Goal: Check status: Check status

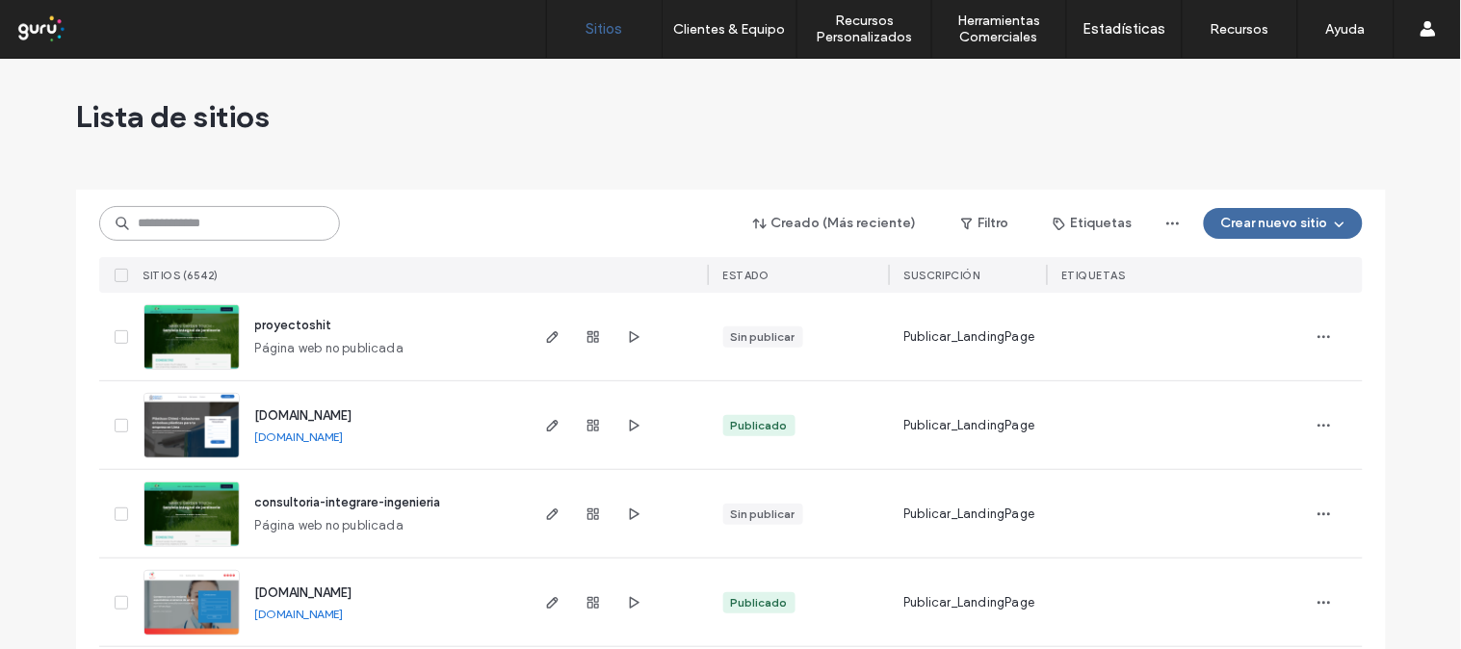
click at [273, 228] on input at bounding box center [219, 223] width 241 height 35
paste input "**********"
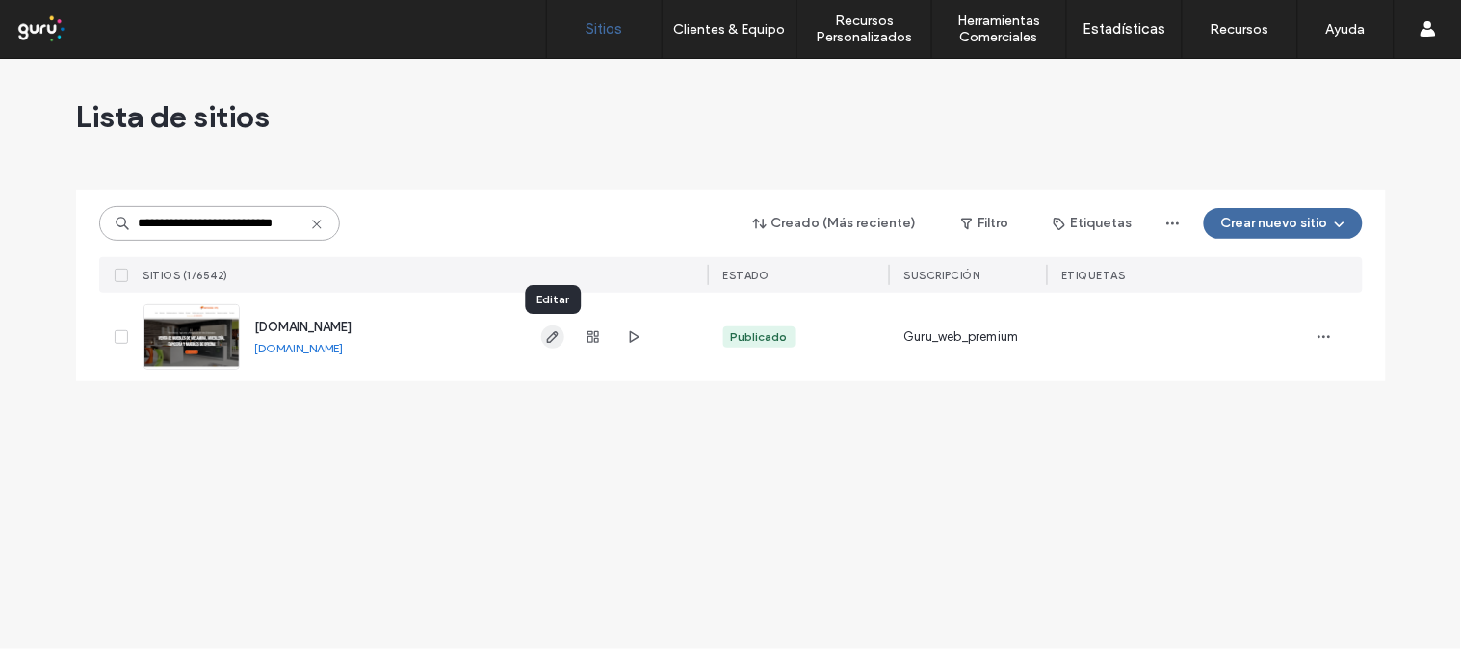
type input "**********"
click at [545, 334] on icon "button" at bounding box center [552, 336] width 15 height 15
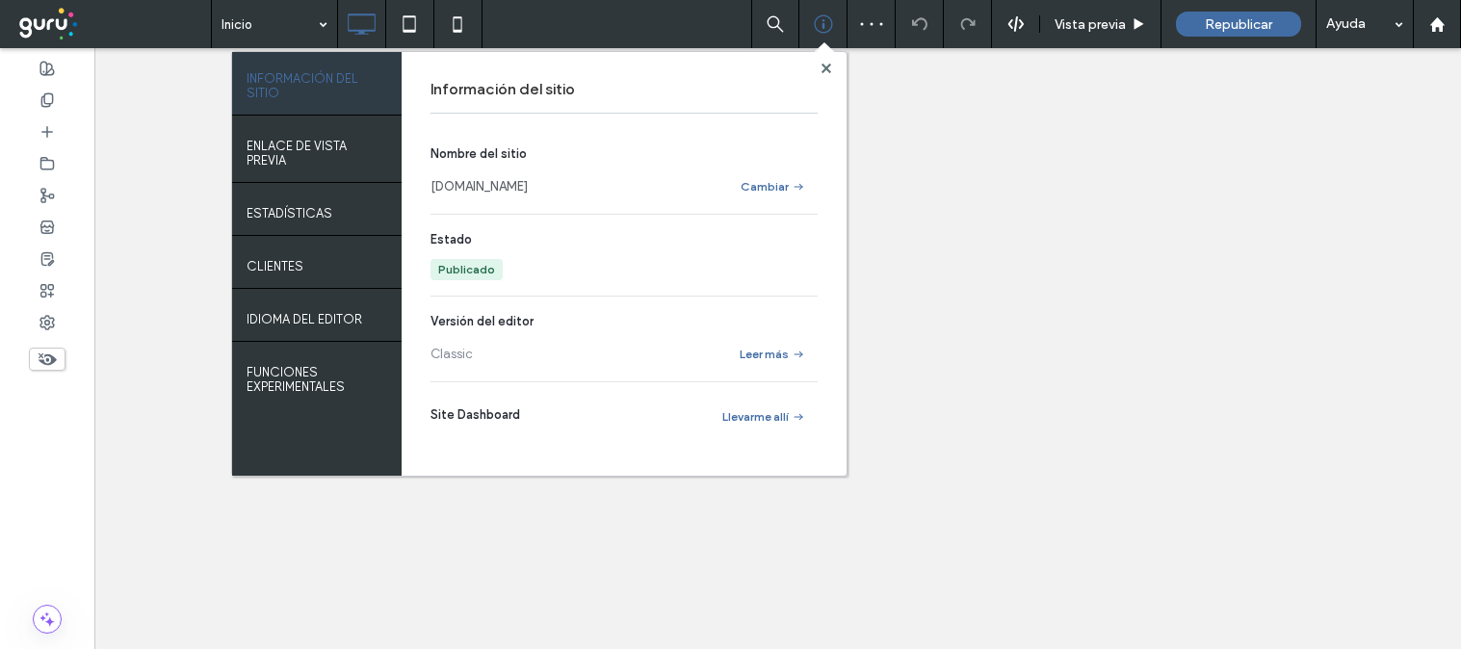
click at [265, 210] on label "ESTADÍSTICAS" at bounding box center [290, 208] width 86 height 24
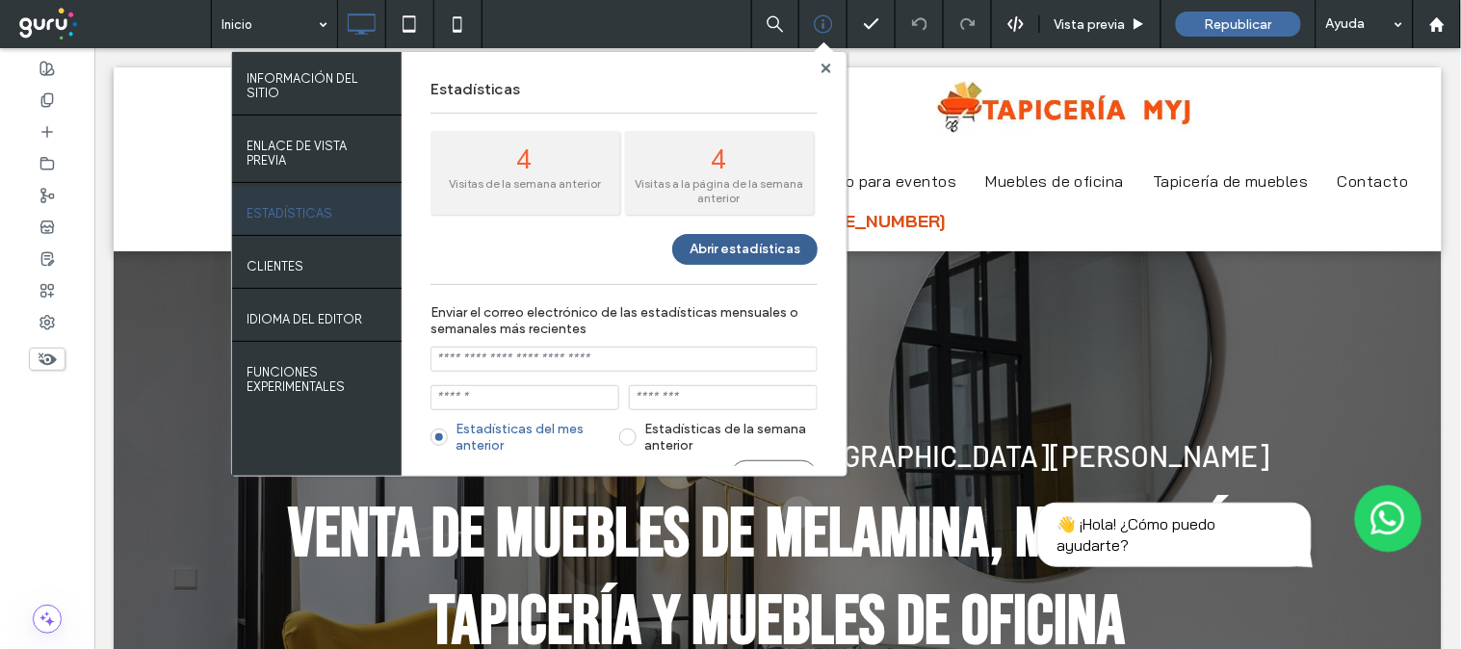
click at [713, 236] on button "Abrir estadísticas" at bounding box center [744, 249] width 145 height 31
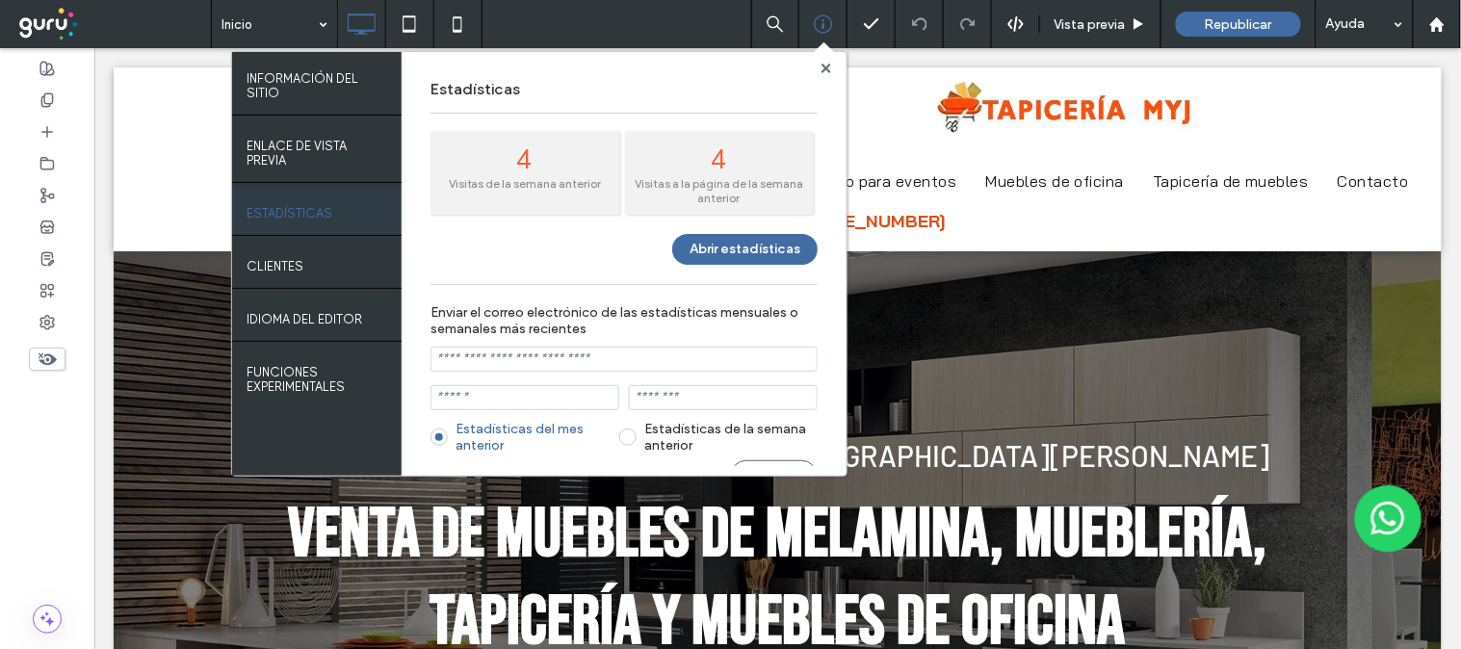
click at [832, 68] on div at bounding box center [826, 68] width 14 height 14
click at [823, 68] on use at bounding box center [826, 68] width 10 height 10
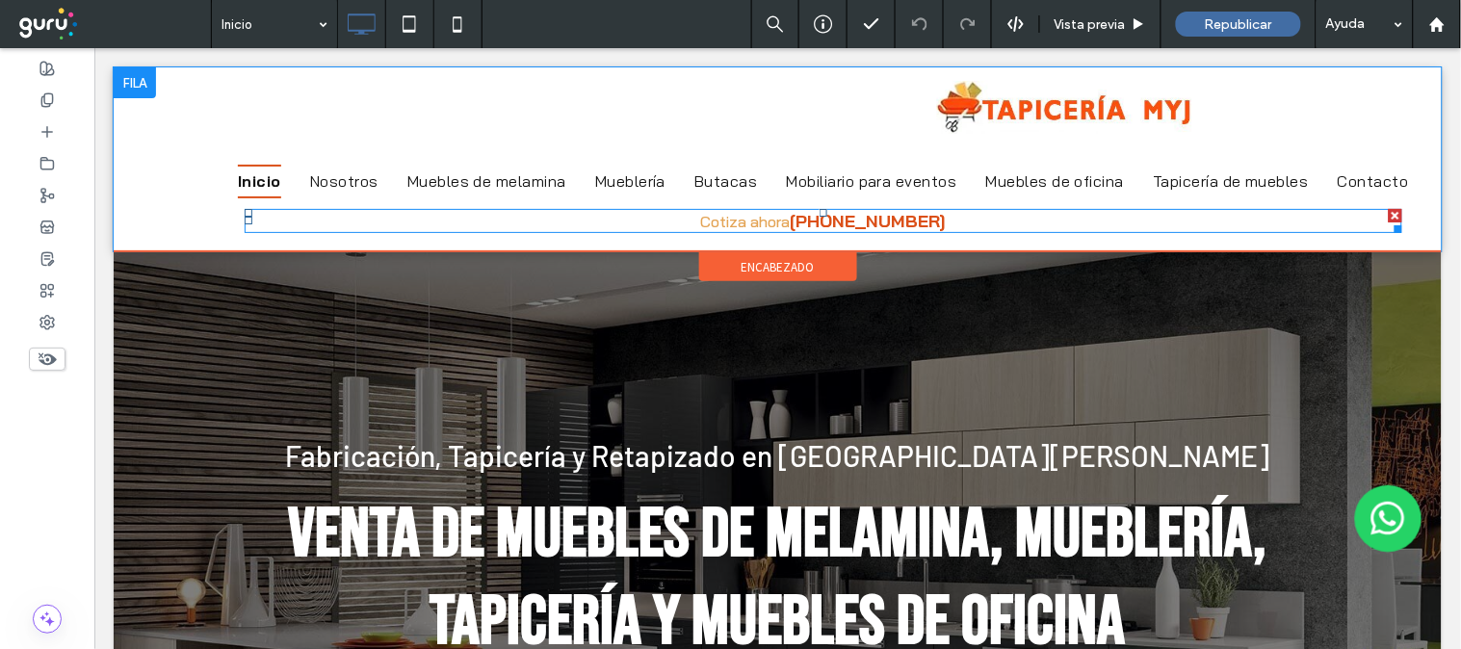
drag, startPoint x: 779, startPoint y: 329, endPoint x: 875, endPoint y: 224, distance: 142.5
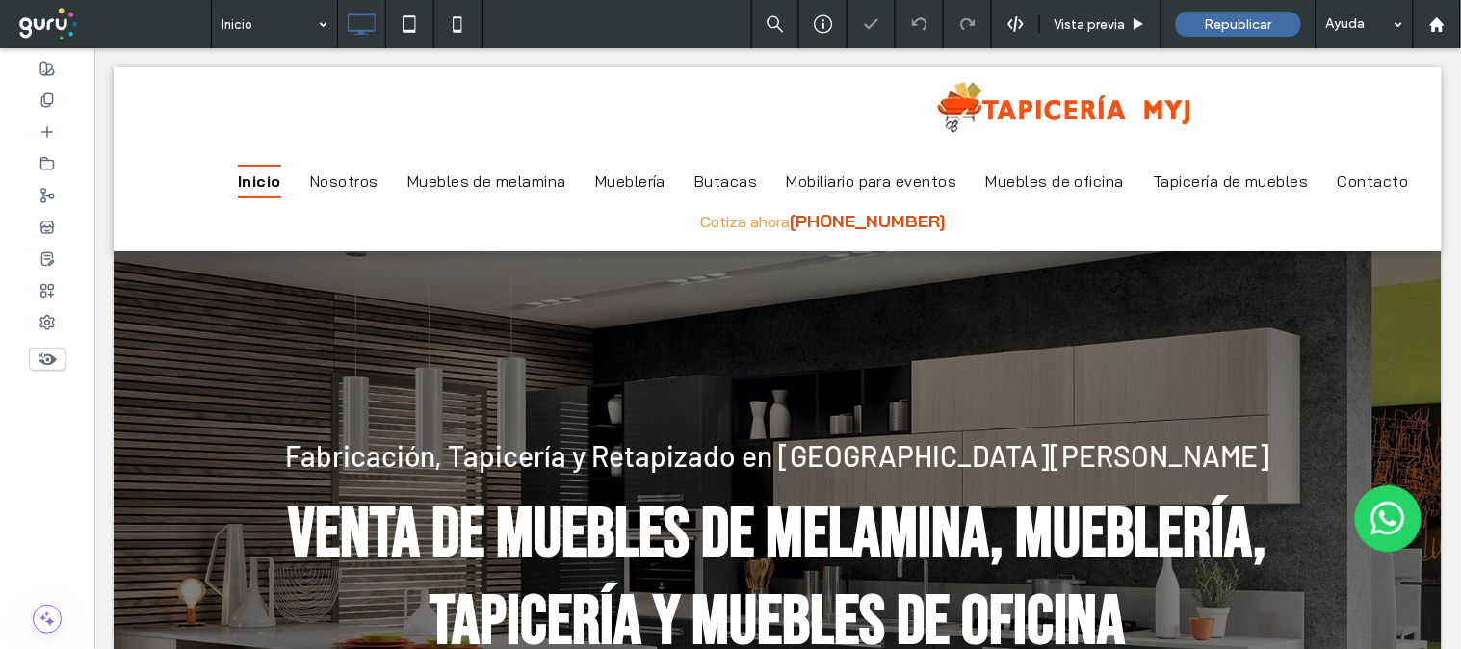
click at [686, 282] on div at bounding box center [730, 324] width 1461 height 649
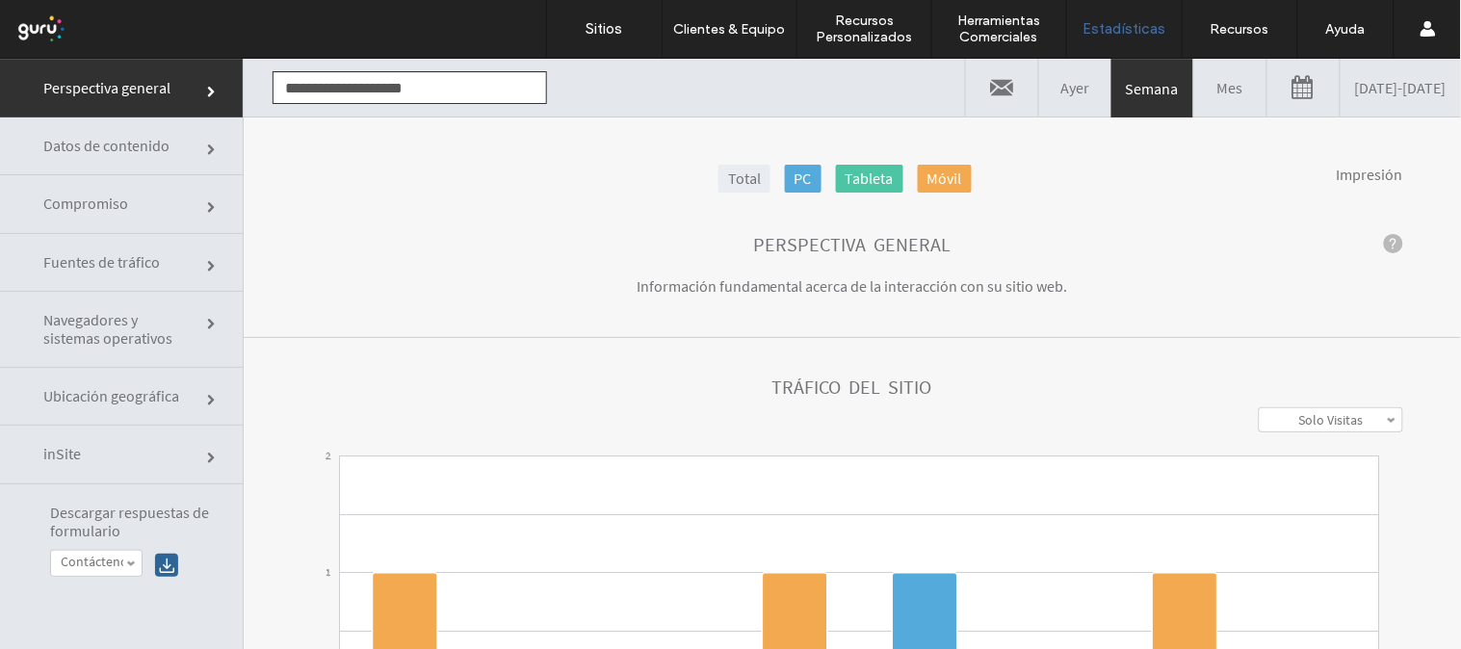
click at [1194, 79] on link "Mes" at bounding box center [1230, 87] width 72 height 58
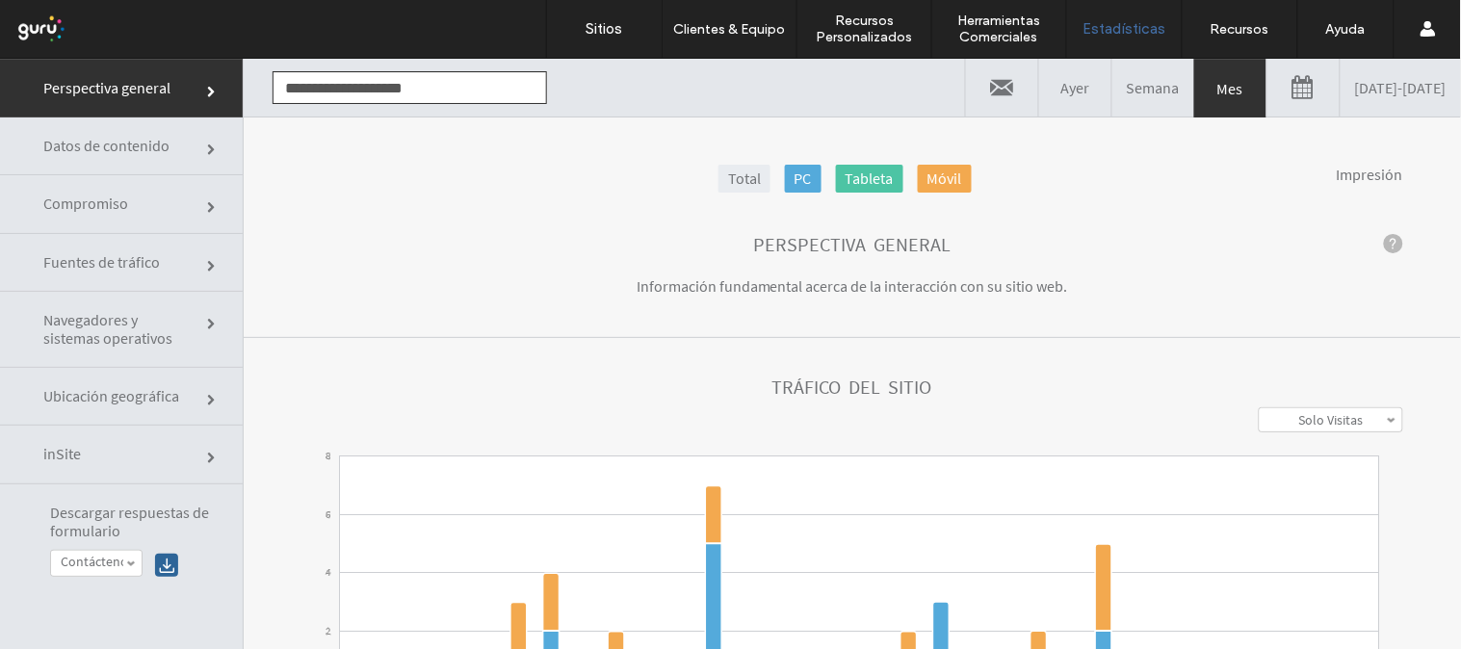
click at [1267, 76] on link at bounding box center [1303, 87] width 72 height 58
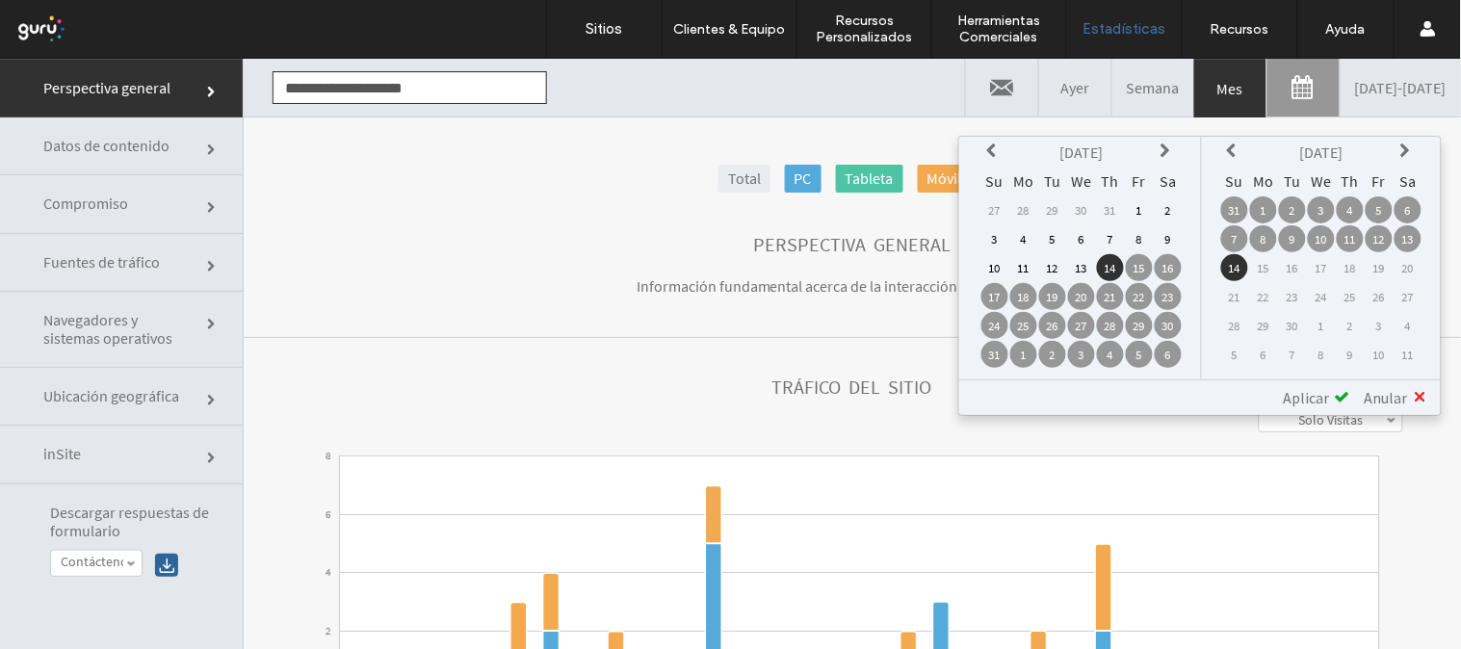
click at [1003, 150] on icon at bounding box center [994, 150] width 15 height 15
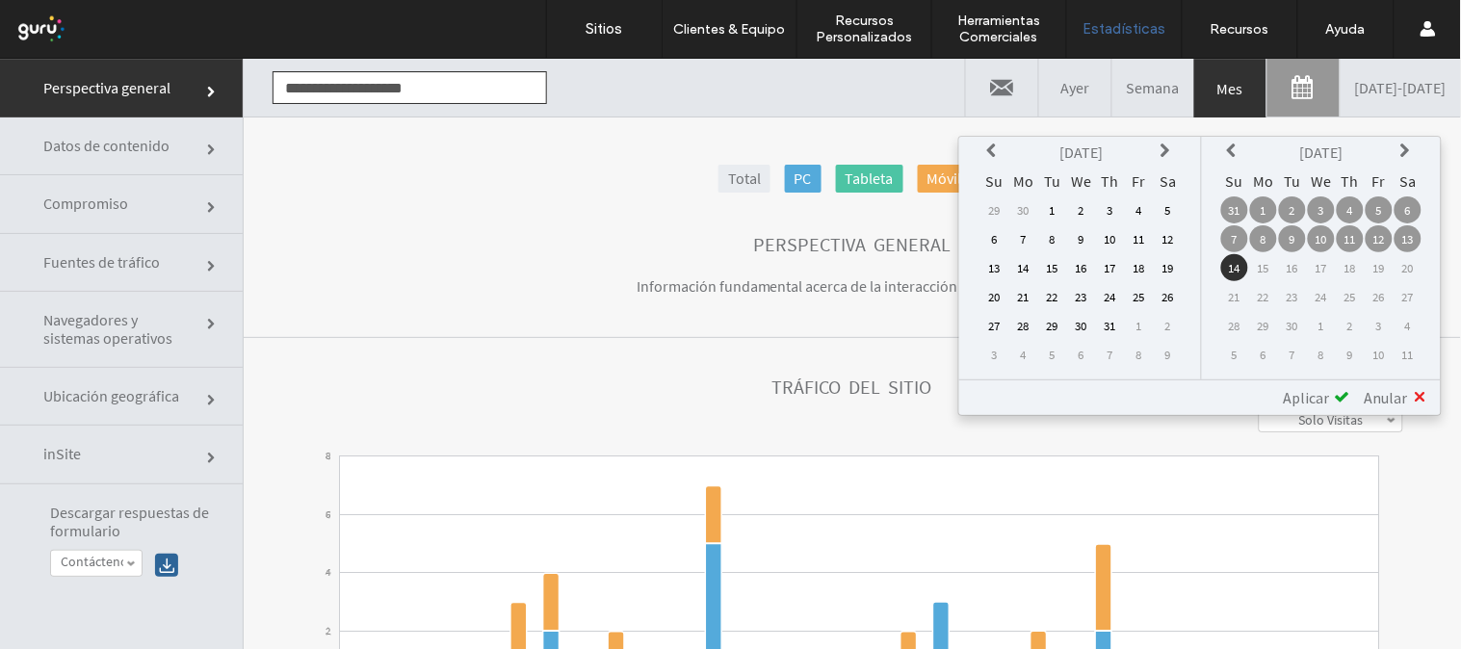
click at [1003, 147] on icon at bounding box center [994, 150] width 15 height 15
click at [1007, 236] on td "1" at bounding box center [994, 237] width 27 height 27
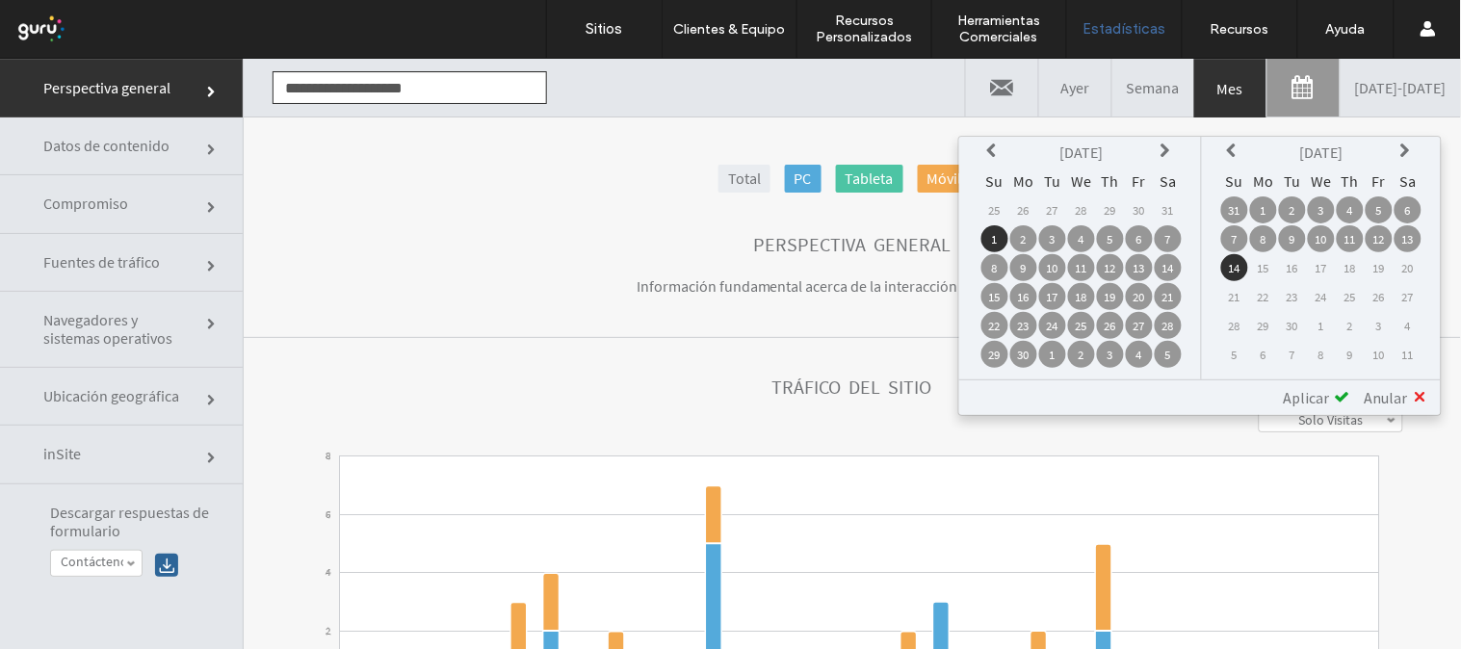
click at [1173, 318] on td "28" at bounding box center [1168, 324] width 27 height 27
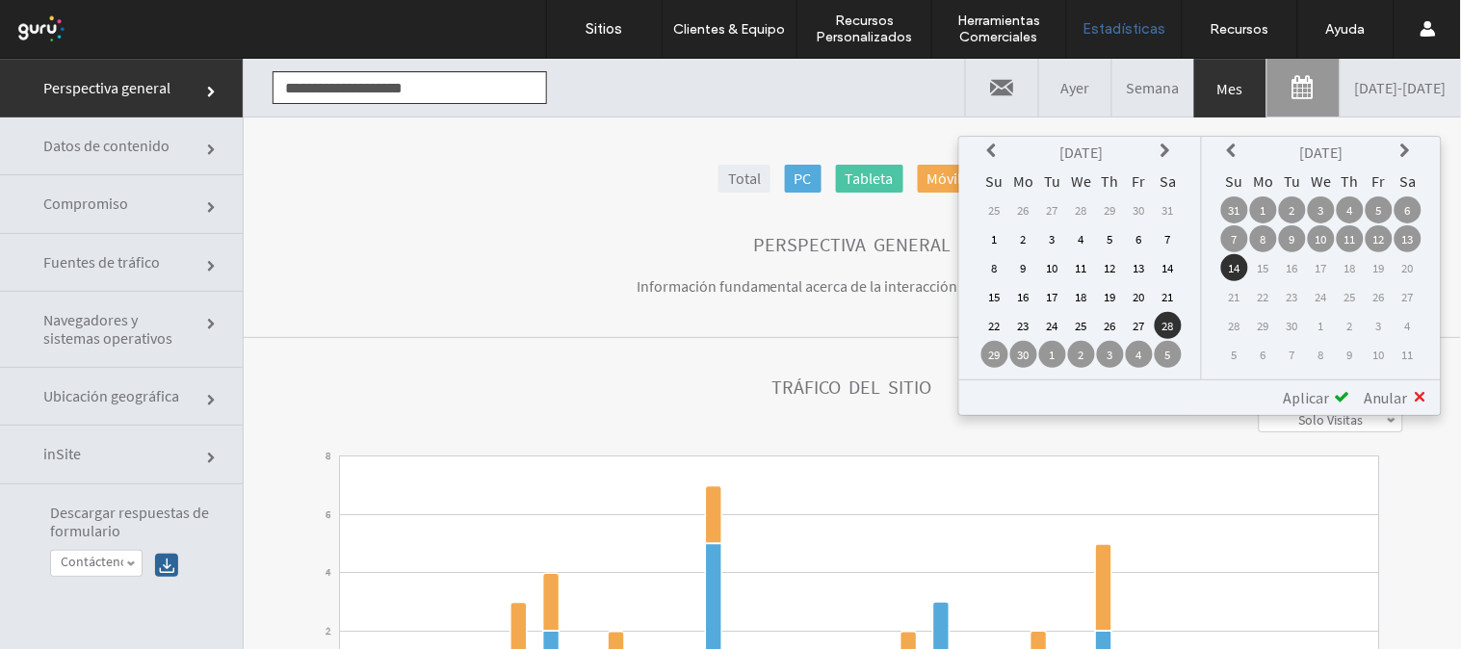
click at [1237, 146] on icon at bounding box center [1234, 150] width 15 height 15
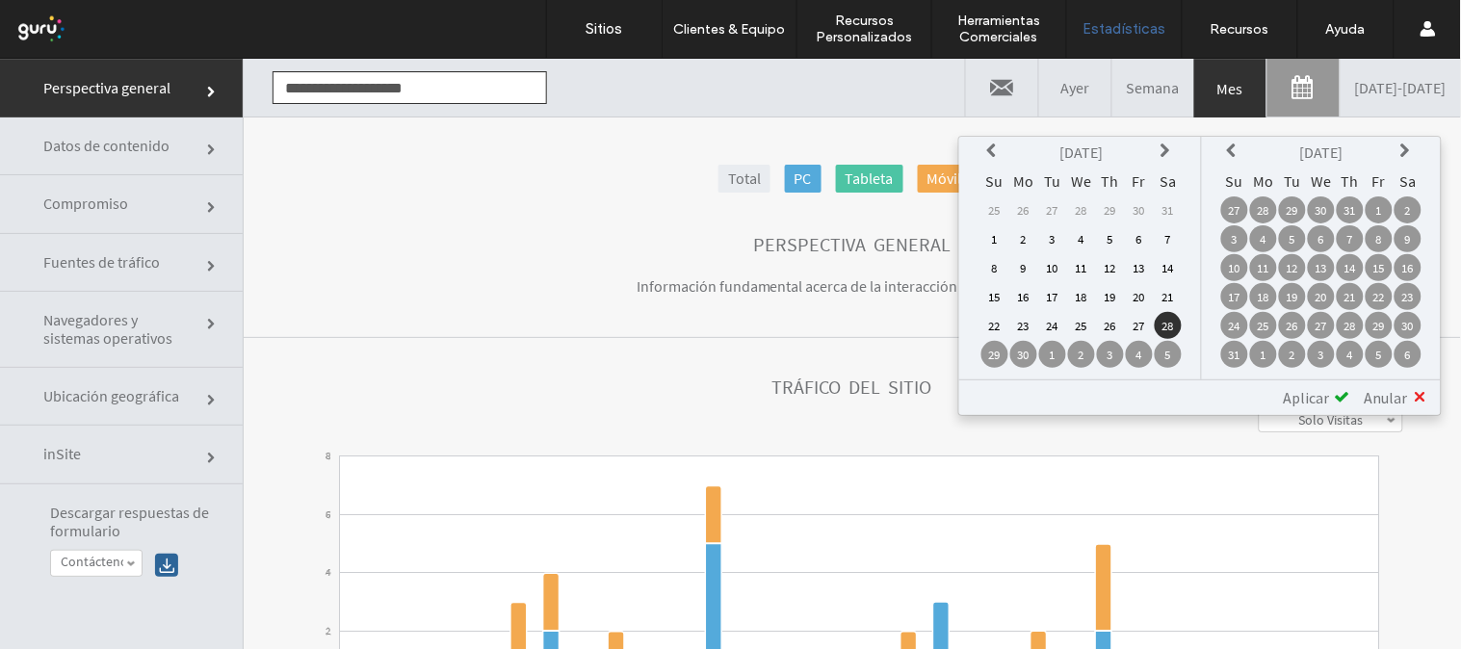
click at [997, 147] on th at bounding box center [994, 151] width 27 height 27
click at [1124, 211] on td "1" at bounding box center [1110, 209] width 27 height 27
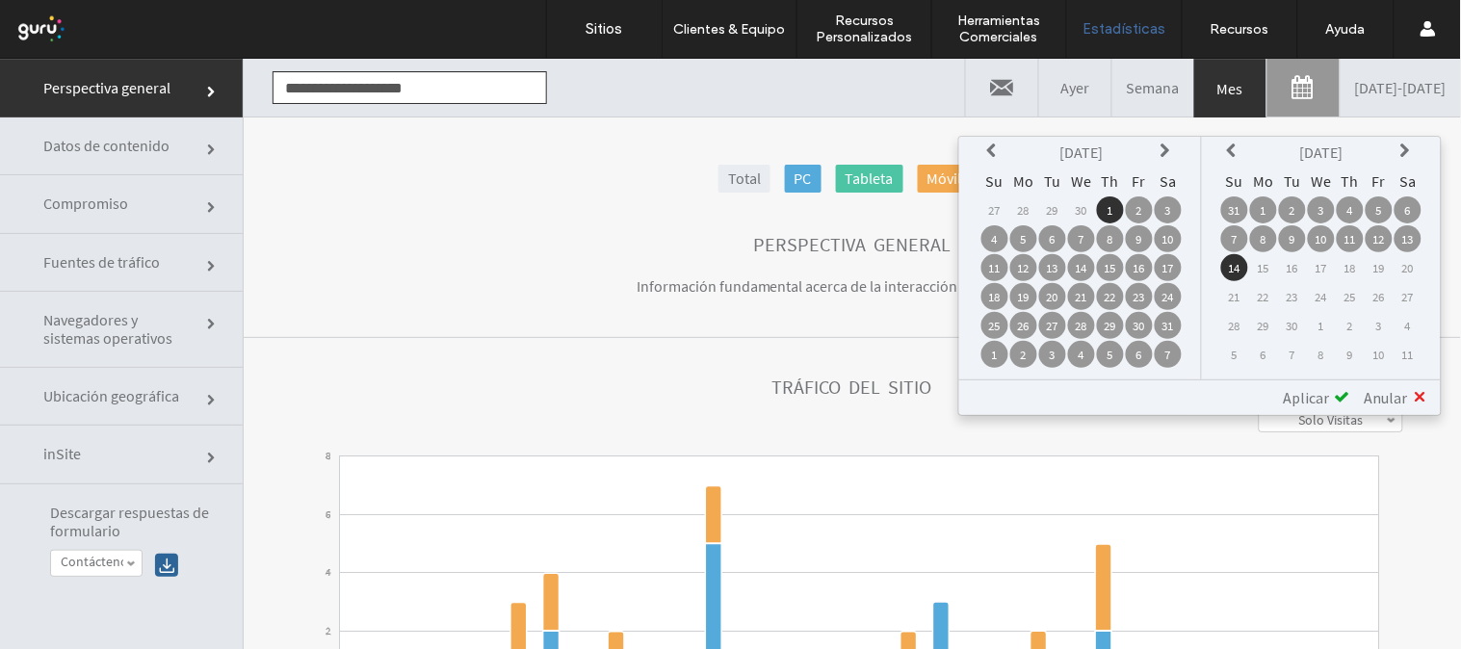
click at [1235, 149] on icon at bounding box center [1234, 150] width 15 height 15
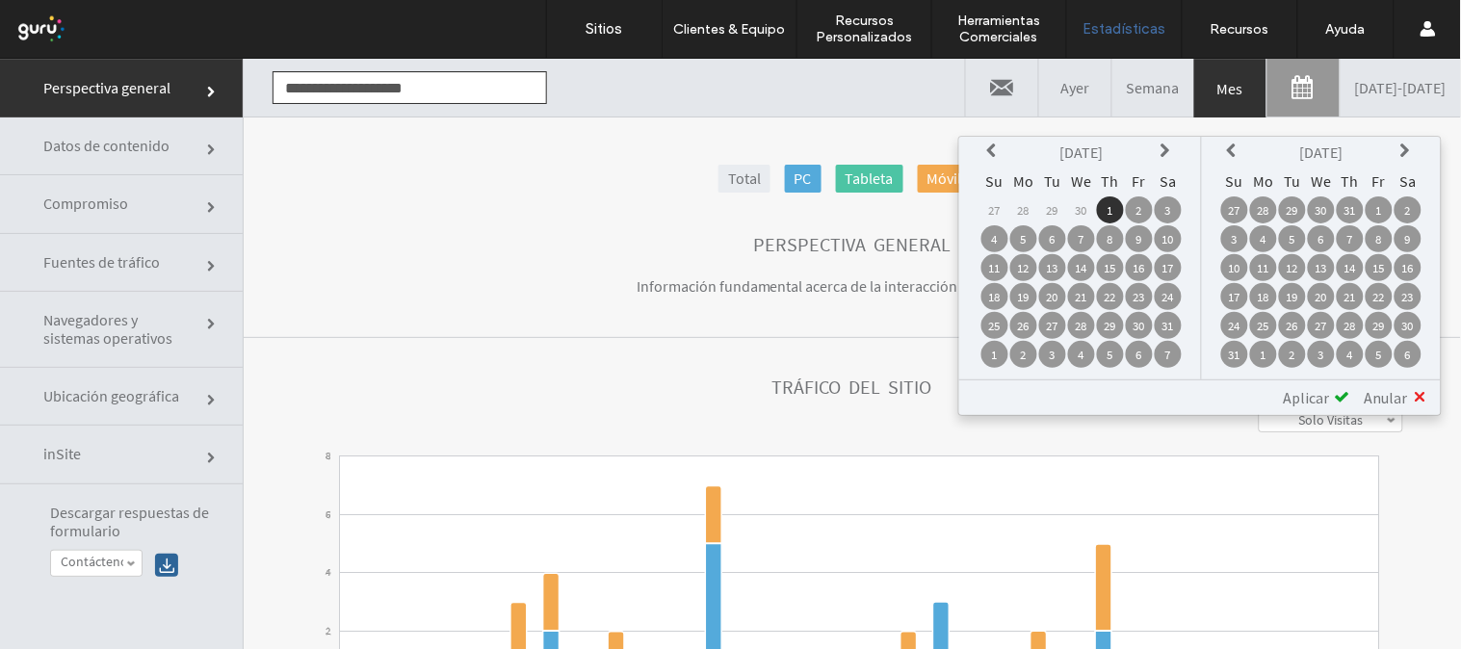
click at [1235, 149] on icon at bounding box center [1234, 150] width 15 height 15
click at [1237, 144] on icon at bounding box center [1234, 150] width 15 height 15
click at [1237, 143] on icon at bounding box center [1234, 150] width 15 height 15
click at [1411, 312] on td "31" at bounding box center [1408, 324] width 27 height 27
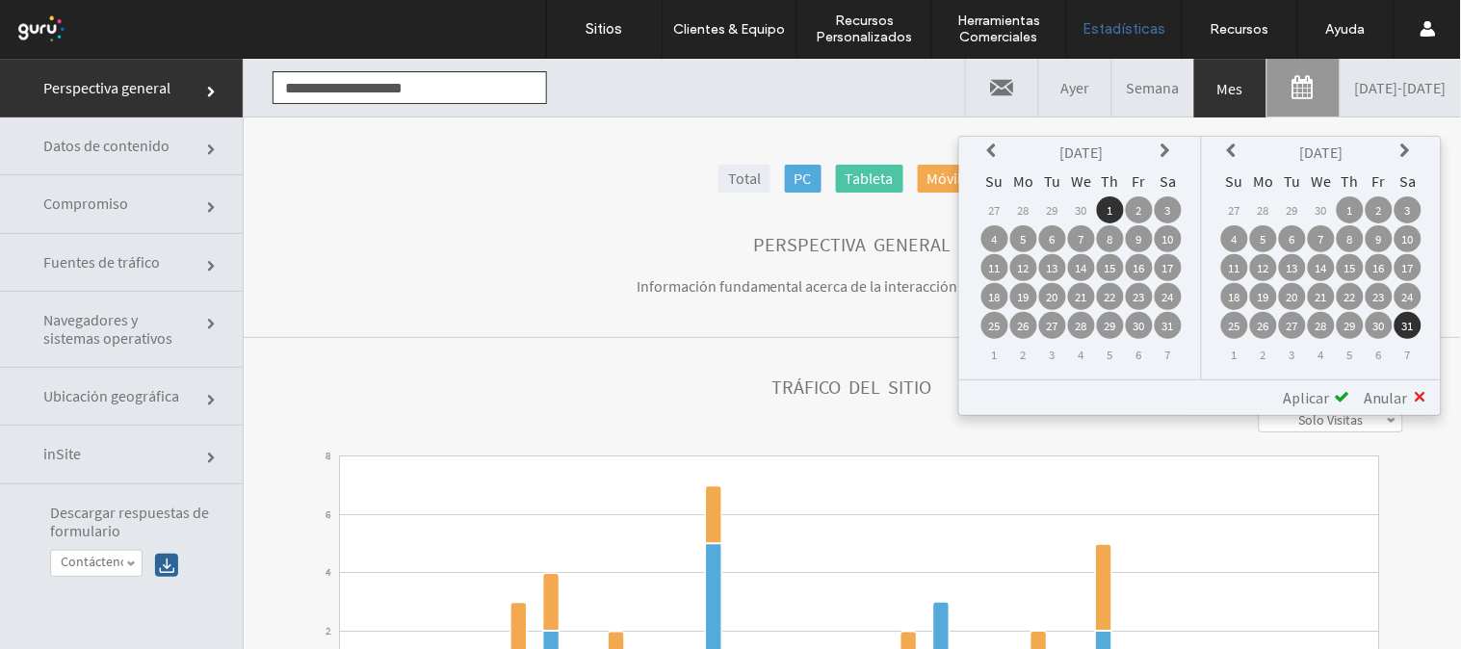
click at [1308, 389] on span "Aplicar" at bounding box center [1307, 396] width 46 height 19
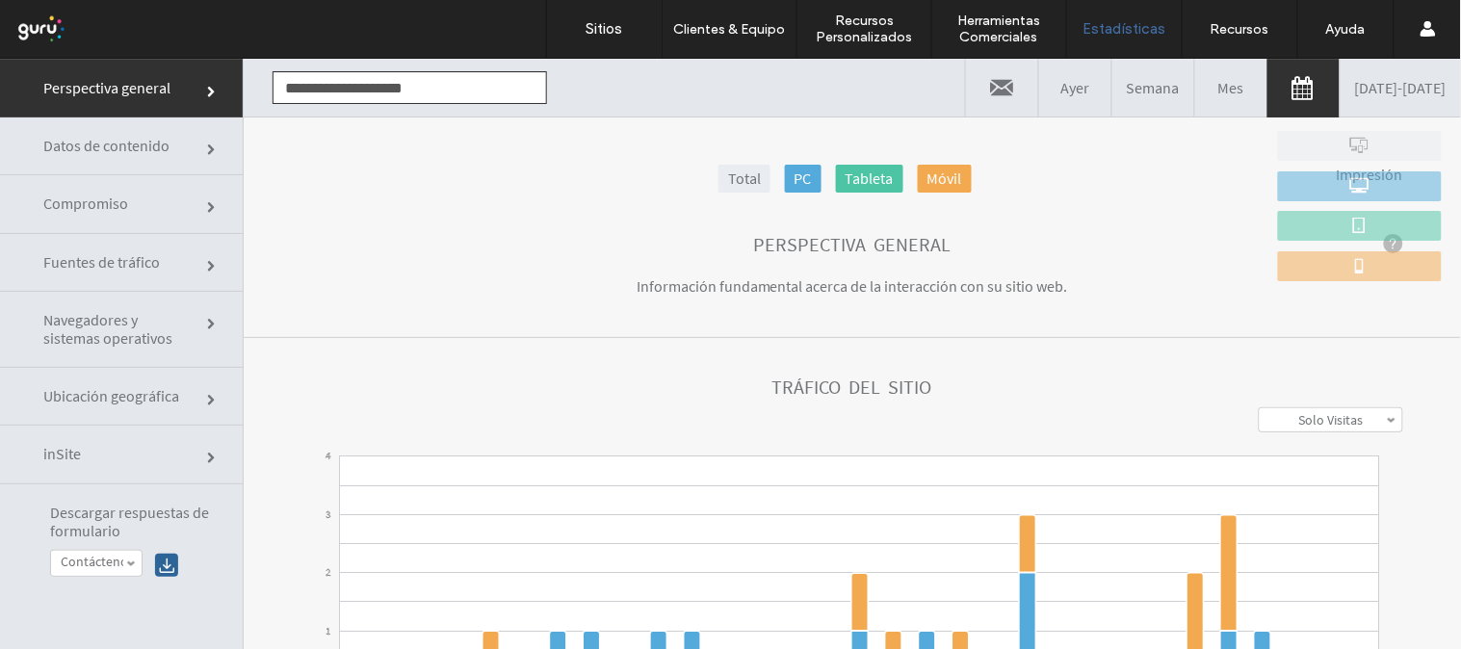
scroll to position [390, 0]
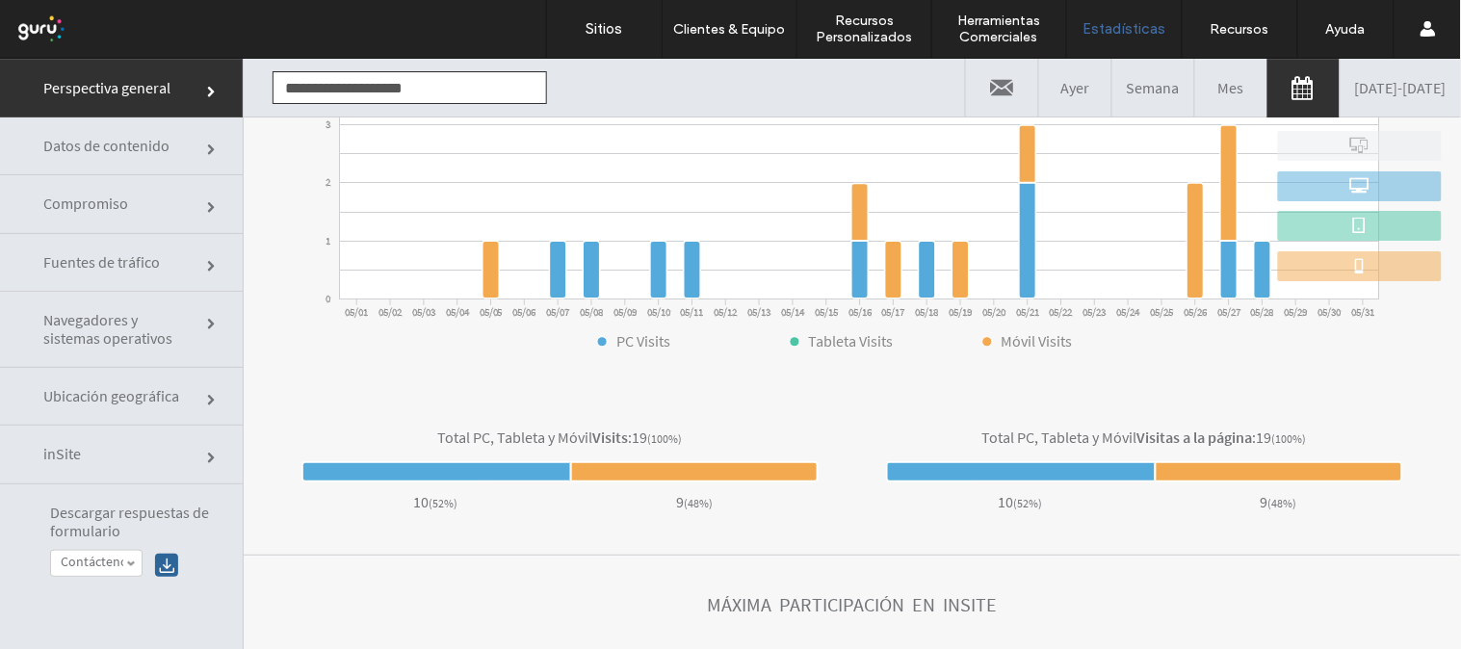
click at [1267, 78] on link at bounding box center [1303, 88] width 72 height 58
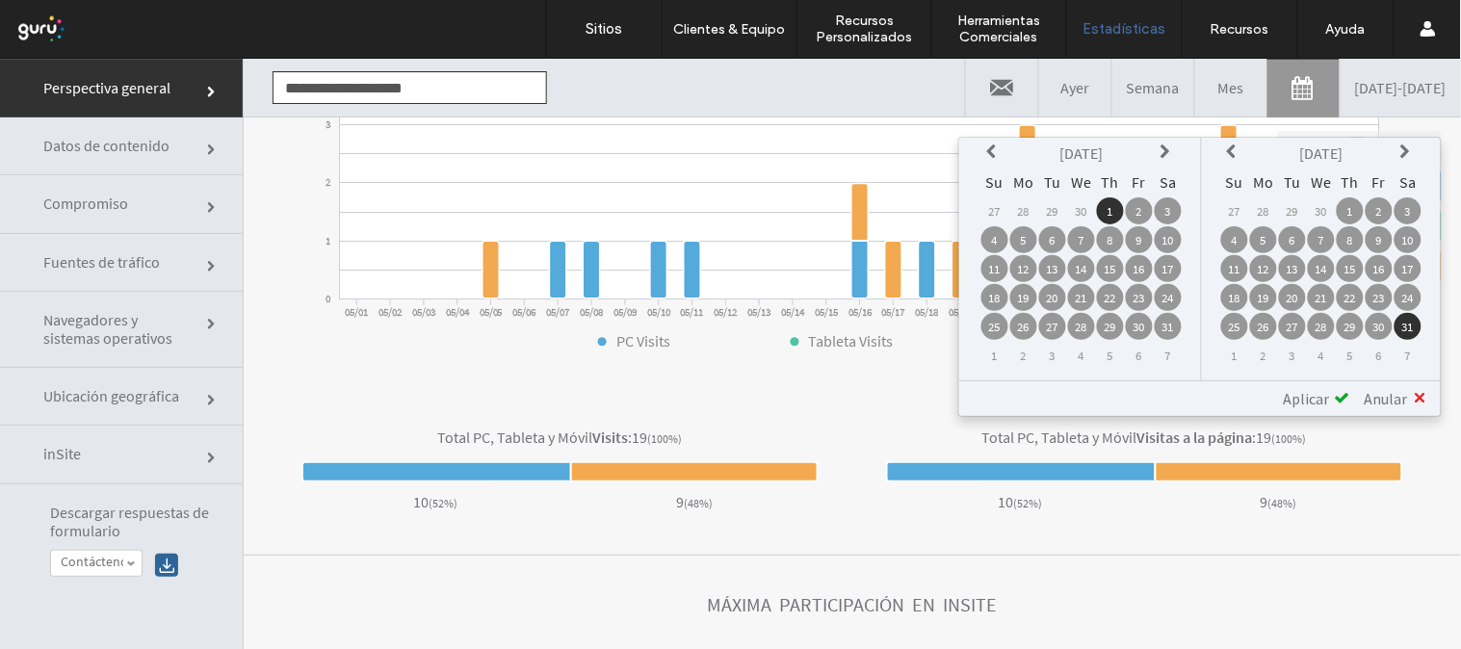
click at [1003, 148] on icon at bounding box center [994, 150] width 15 height 15
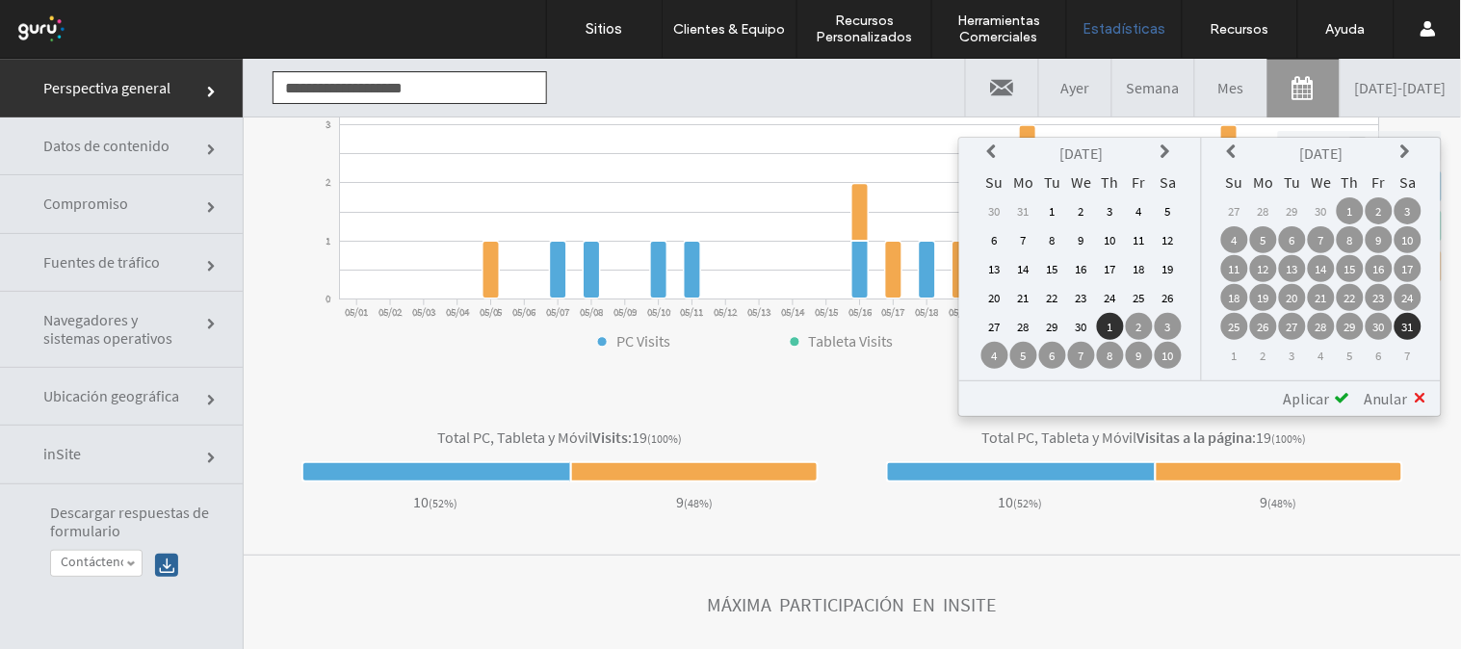
click at [1003, 148] on icon at bounding box center [994, 150] width 15 height 15
click at [999, 145] on th at bounding box center [994, 152] width 27 height 27
click at [1172, 149] on icon at bounding box center [1167, 150] width 15 height 15
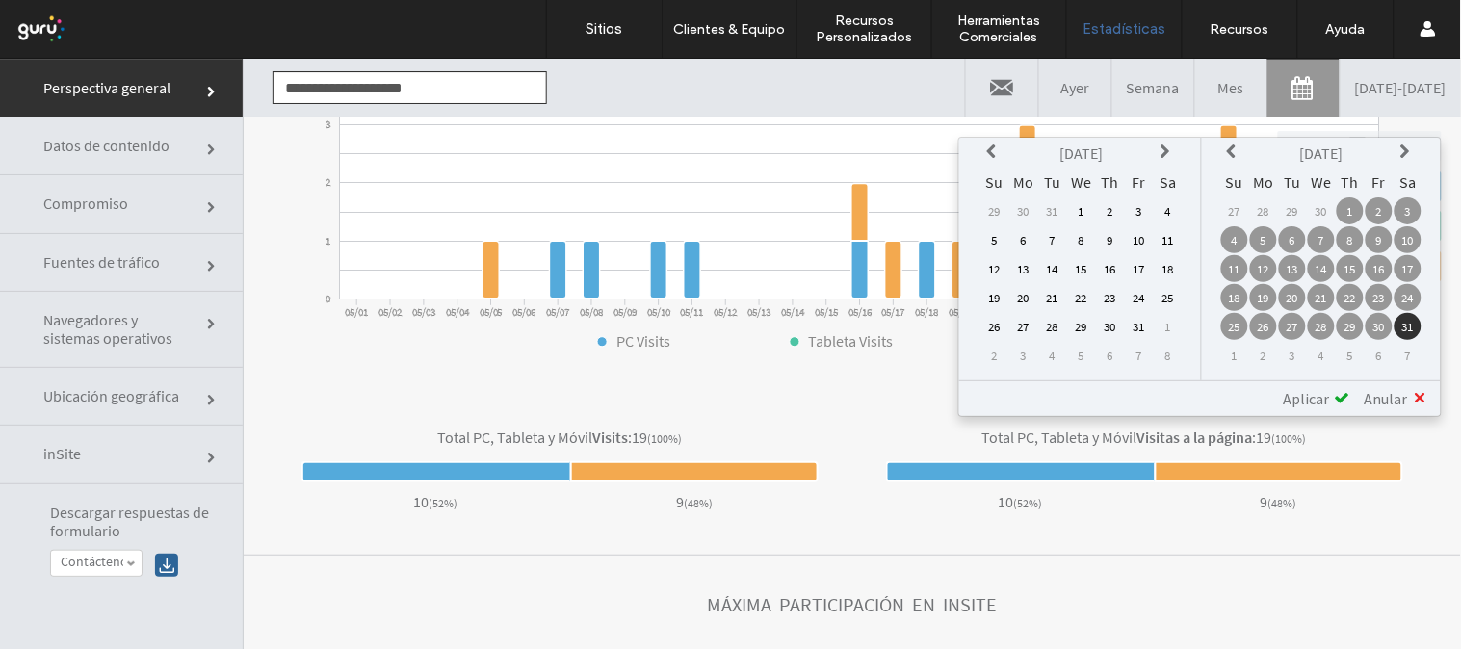
click at [1095, 199] on td "1" at bounding box center [1081, 209] width 27 height 27
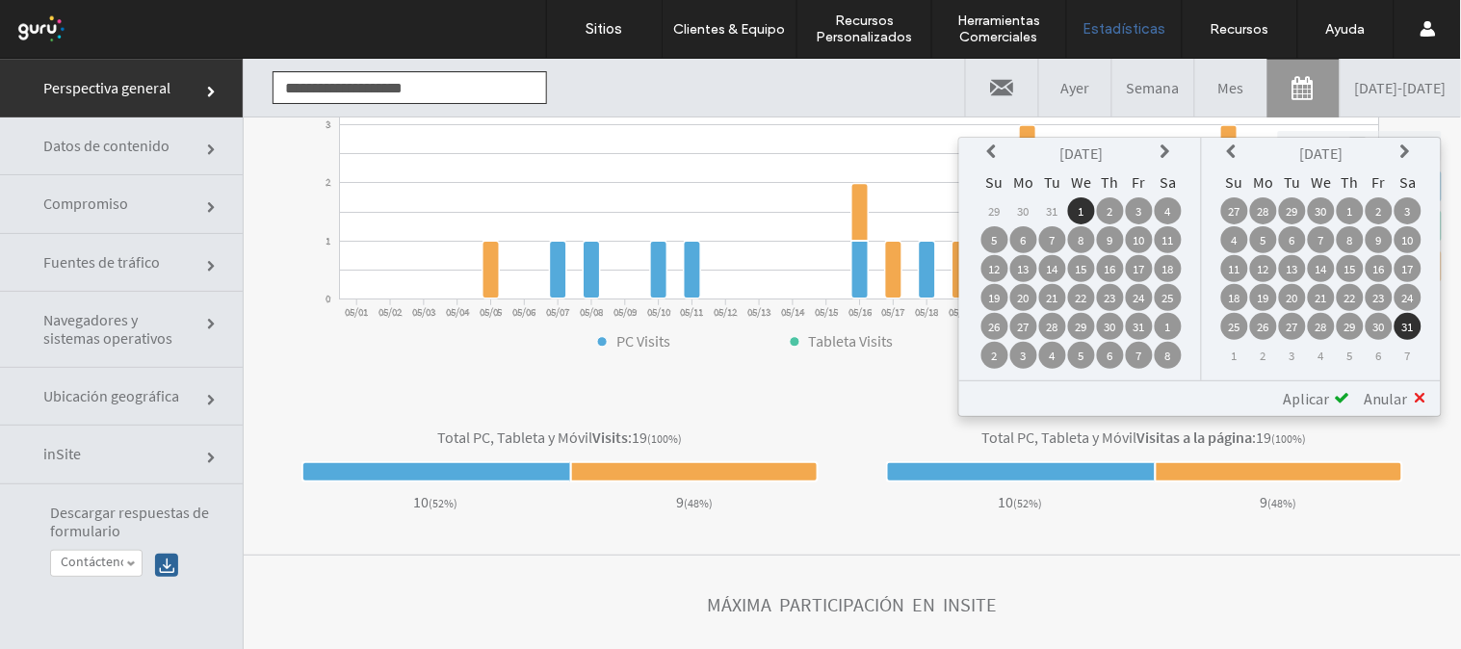
click at [1413, 147] on icon at bounding box center [1407, 150] width 15 height 15
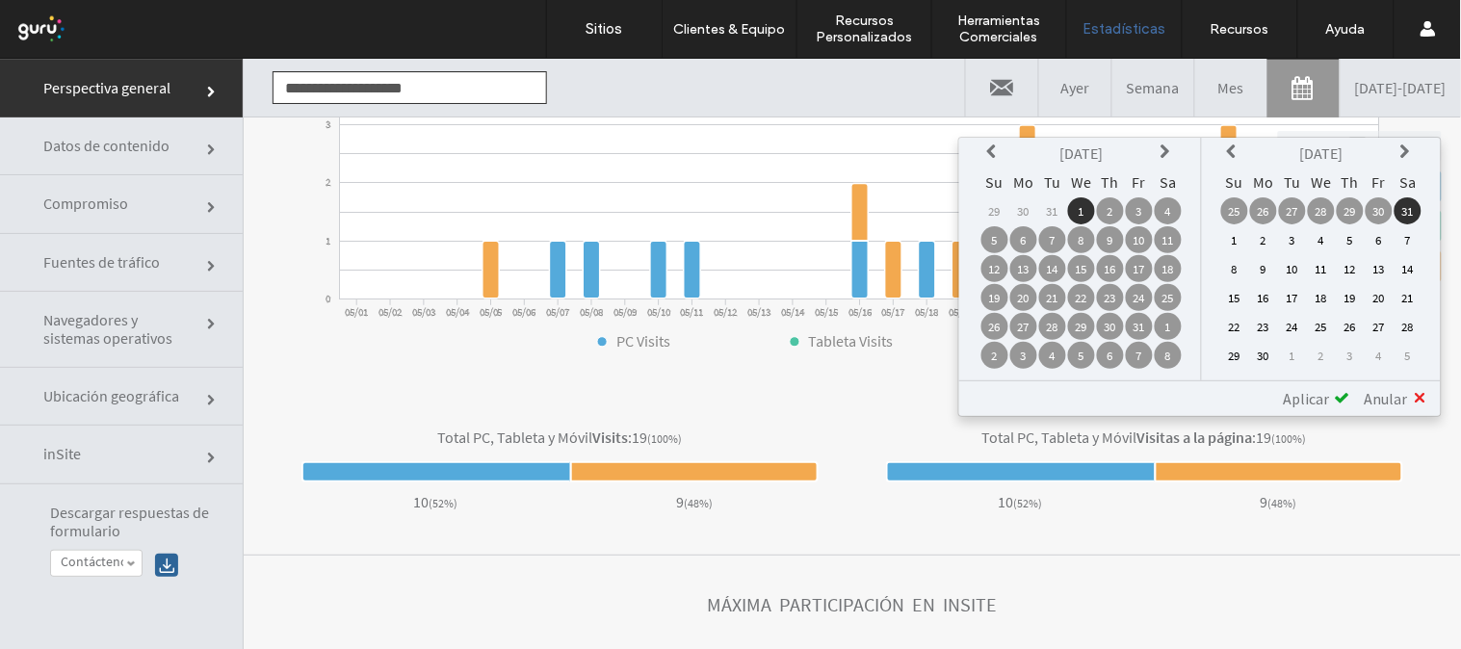
click at [1413, 147] on icon at bounding box center [1407, 150] width 15 height 15
click at [1233, 148] on icon at bounding box center [1234, 150] width 15 height 15
click at [1265, 261] on td "15" at bounding box center [1263, 267] width 27 height 27
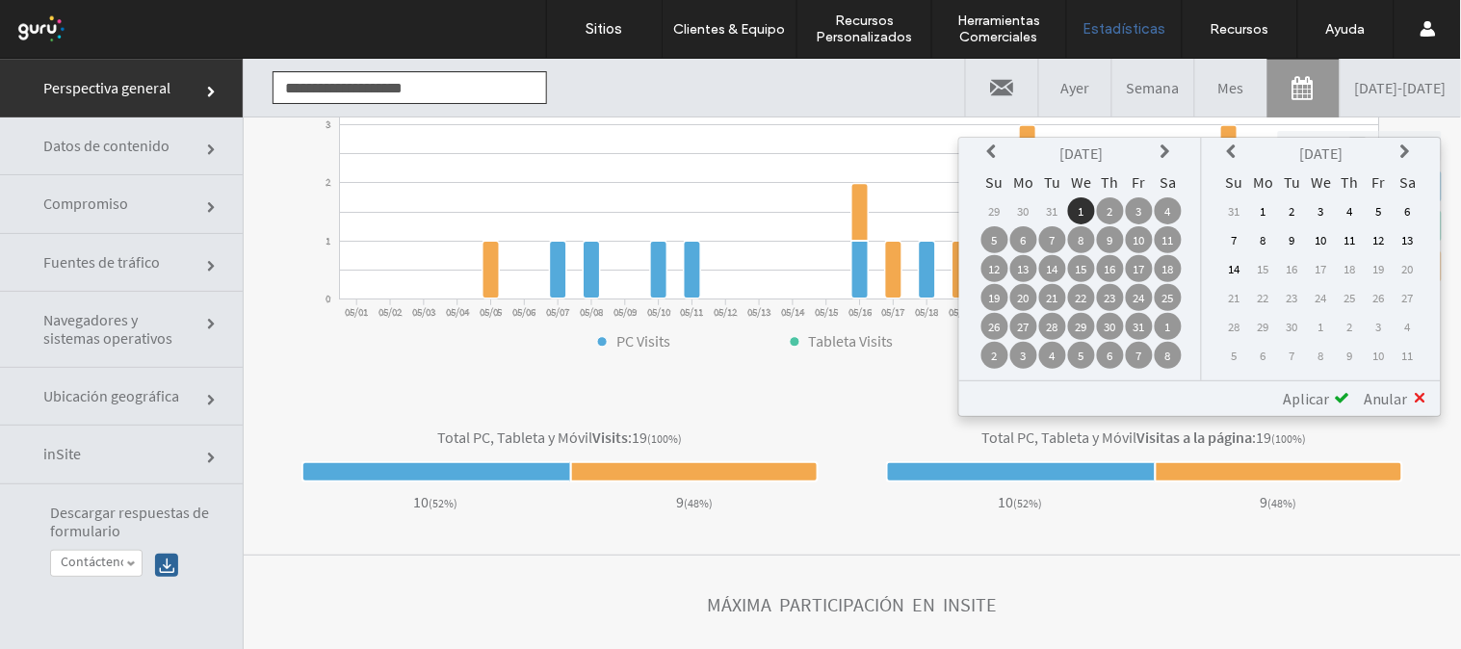
click at [1271, 262] on td "15" at bounding box center [1263, 267] width 27 height 27
click at [1246, 260] on td "14" at bounding box center [1234, 267] width 27 height 27
click at [1333, 390] on div "Aplicar" at bounding box center [1309, 397] width 81 height 19
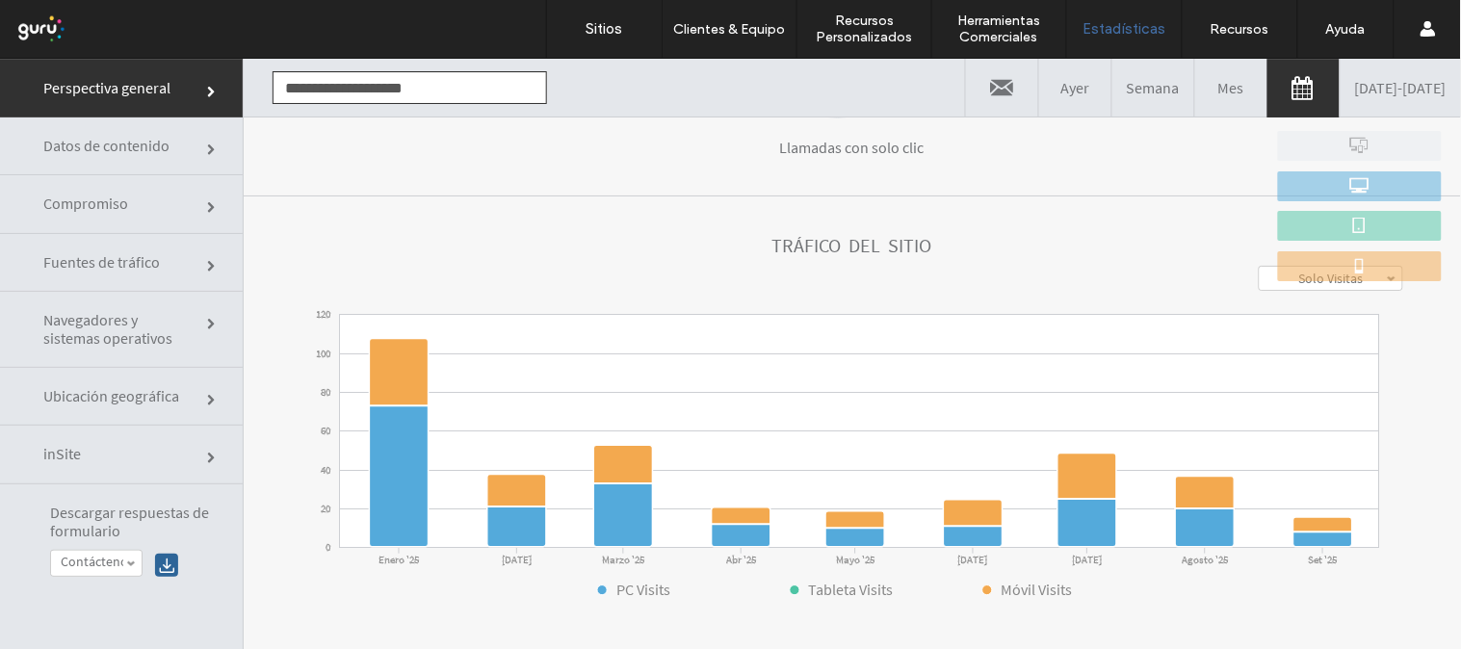
scroll to position [499, 0]
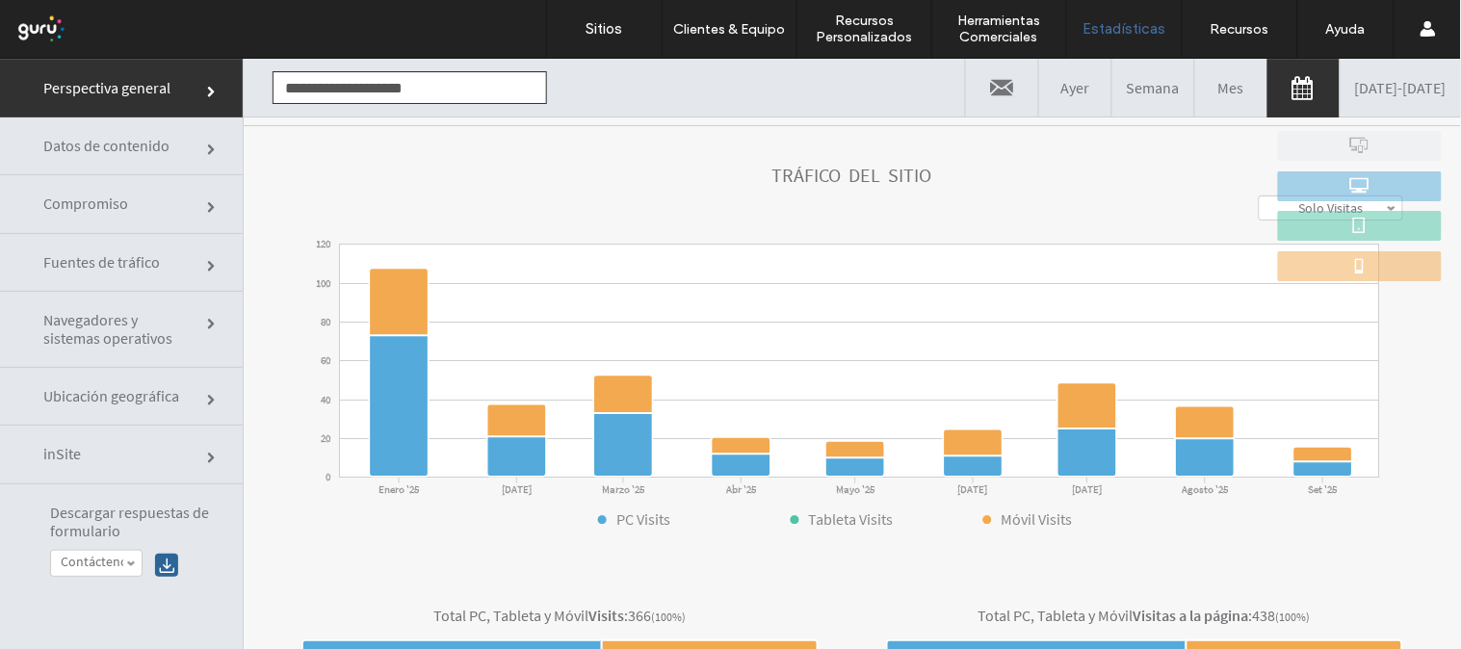
click at [1341, 86] on link "01/01/2025 - 09/14/2025" at bounding box center [1401, 87] width 120 height 58
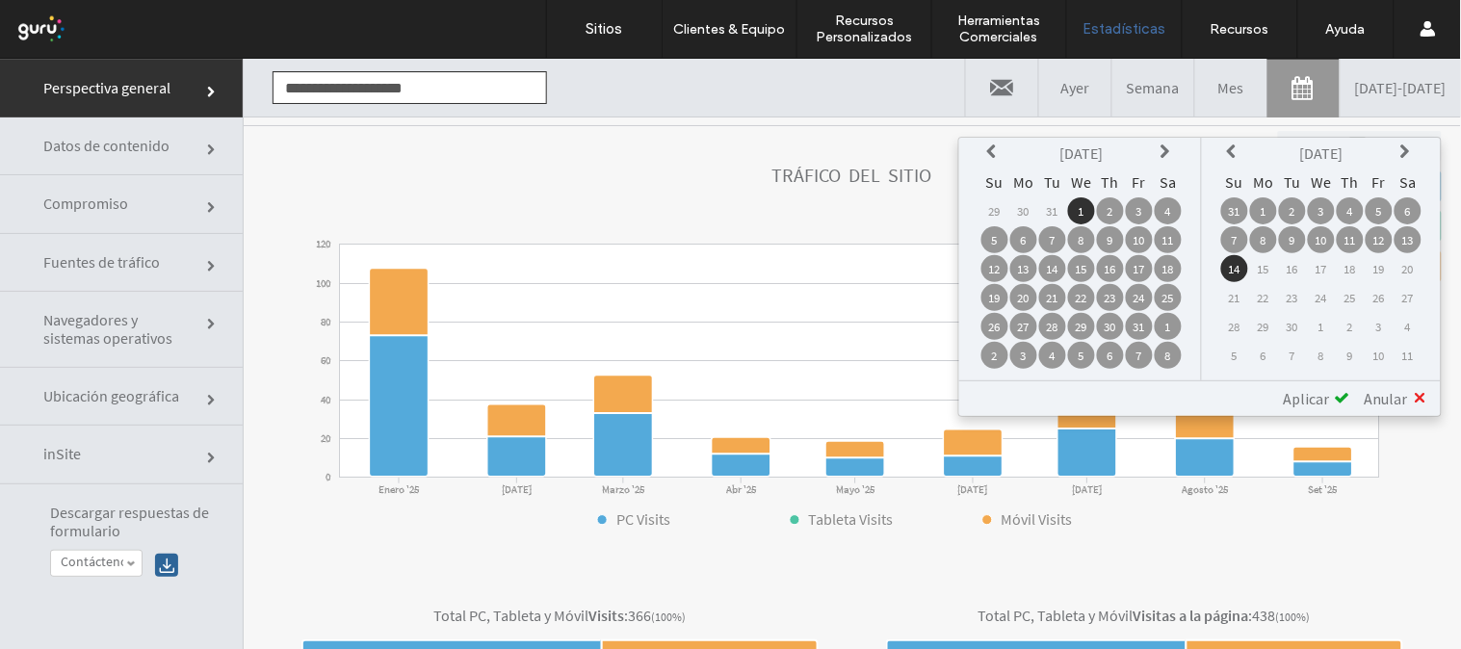
click at [1003, 150] on icon at bounding box center [994, 150] width 15 height 15
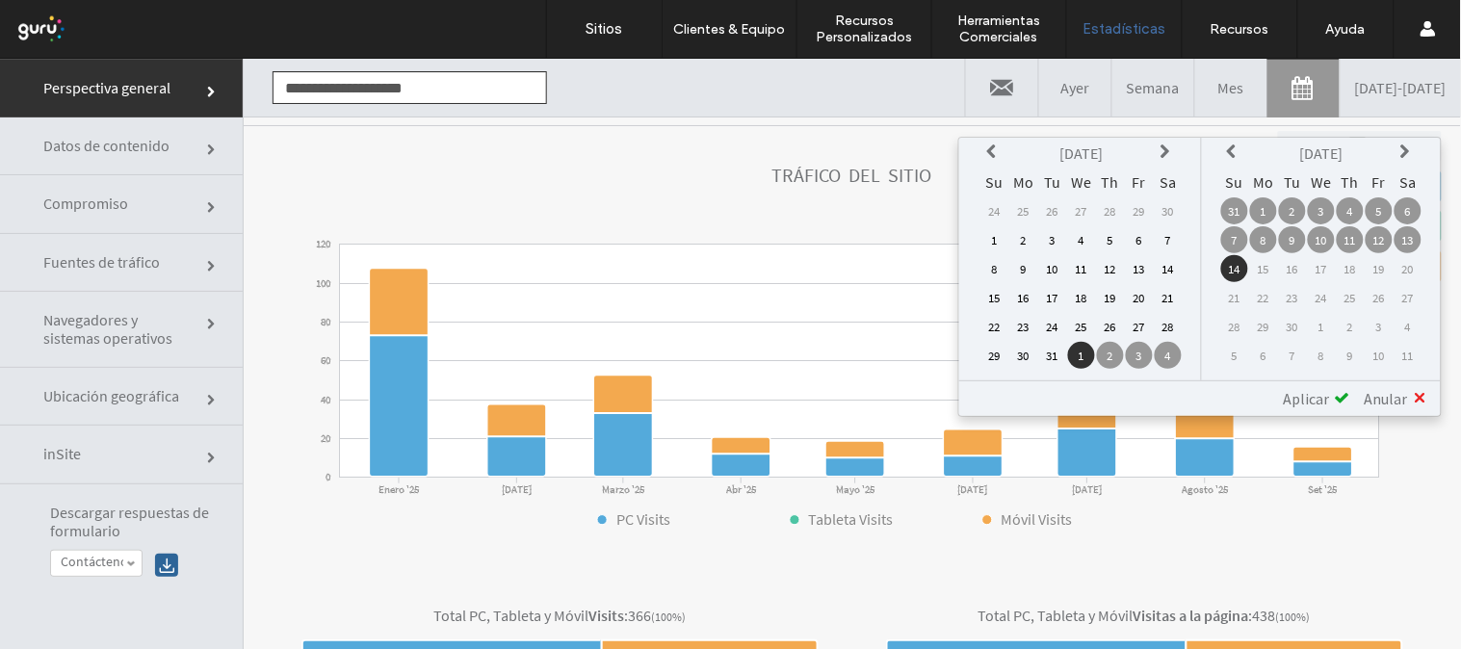
click at [1003, 150] on icon at bounding box center [994, 150] width 15 height 15
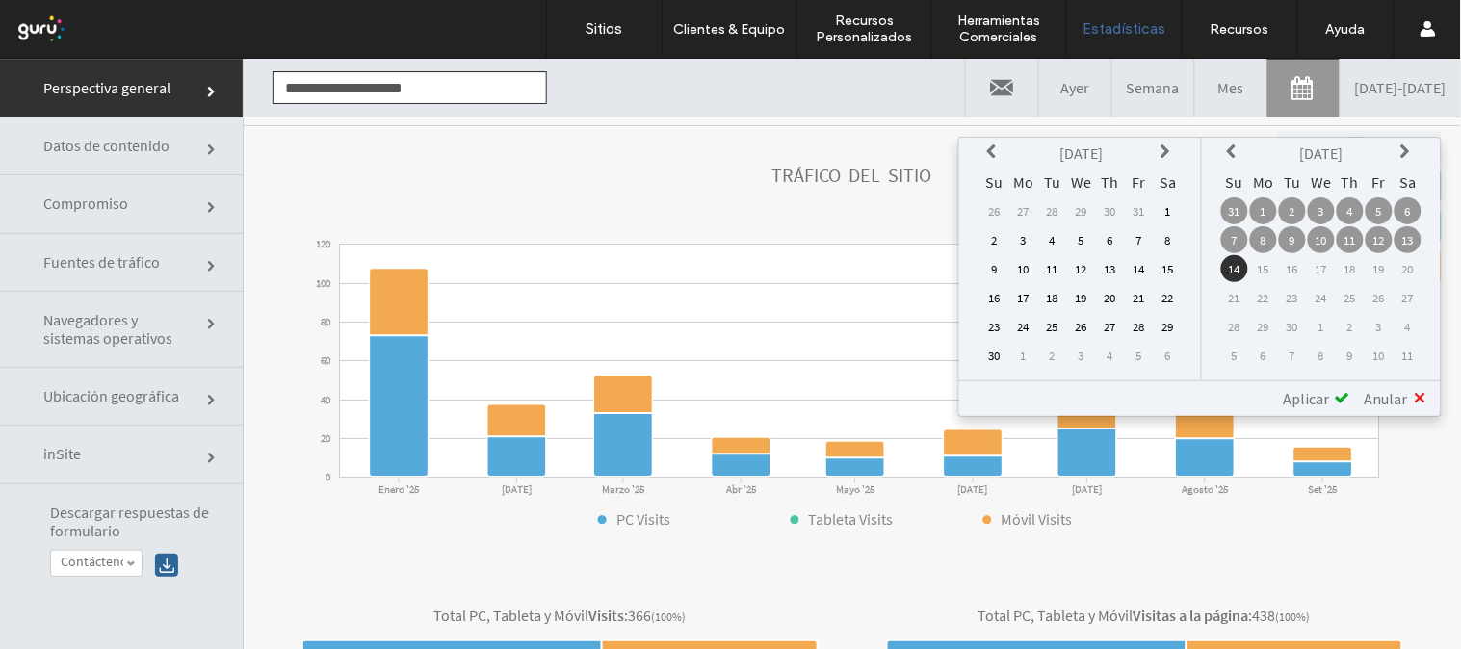
click at [1003, 150] on icon at bounding box center [994, 150] width 15 height 15
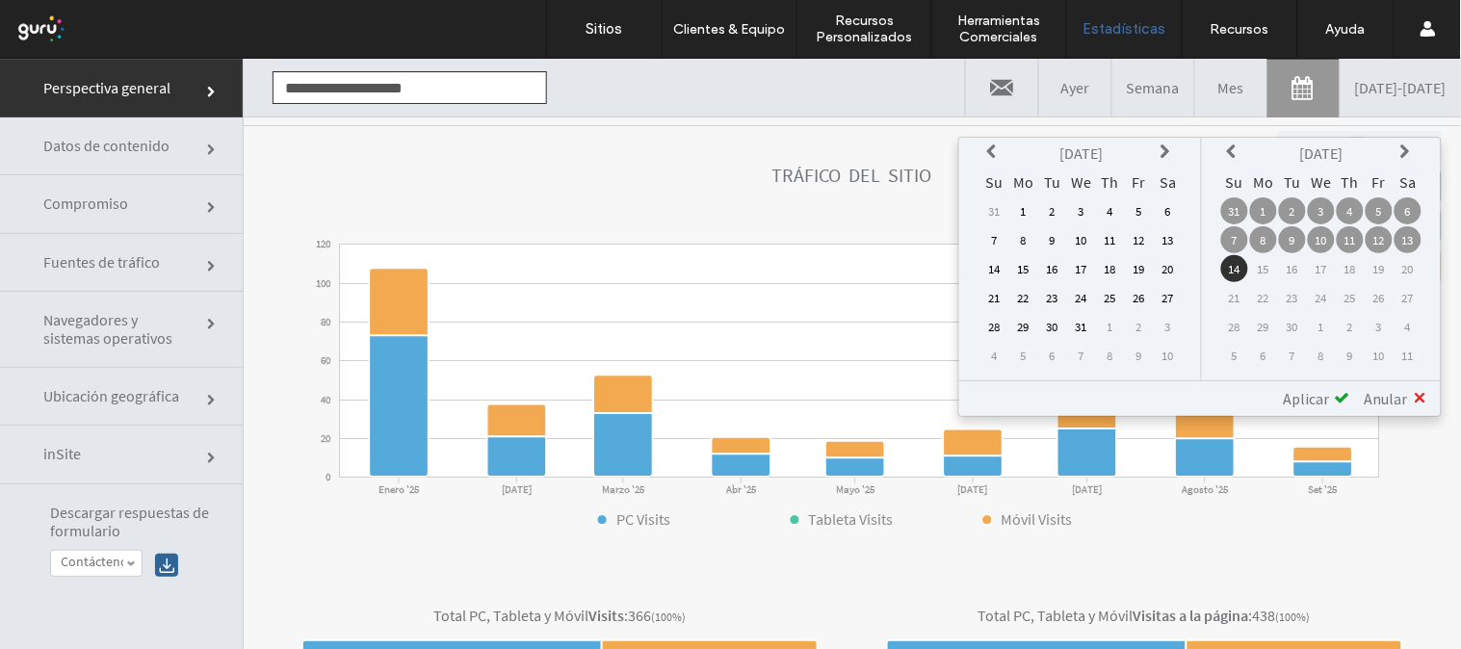
click at [1037, 208] on td "1" at bounding box center [1023, 209] width 27 height 27
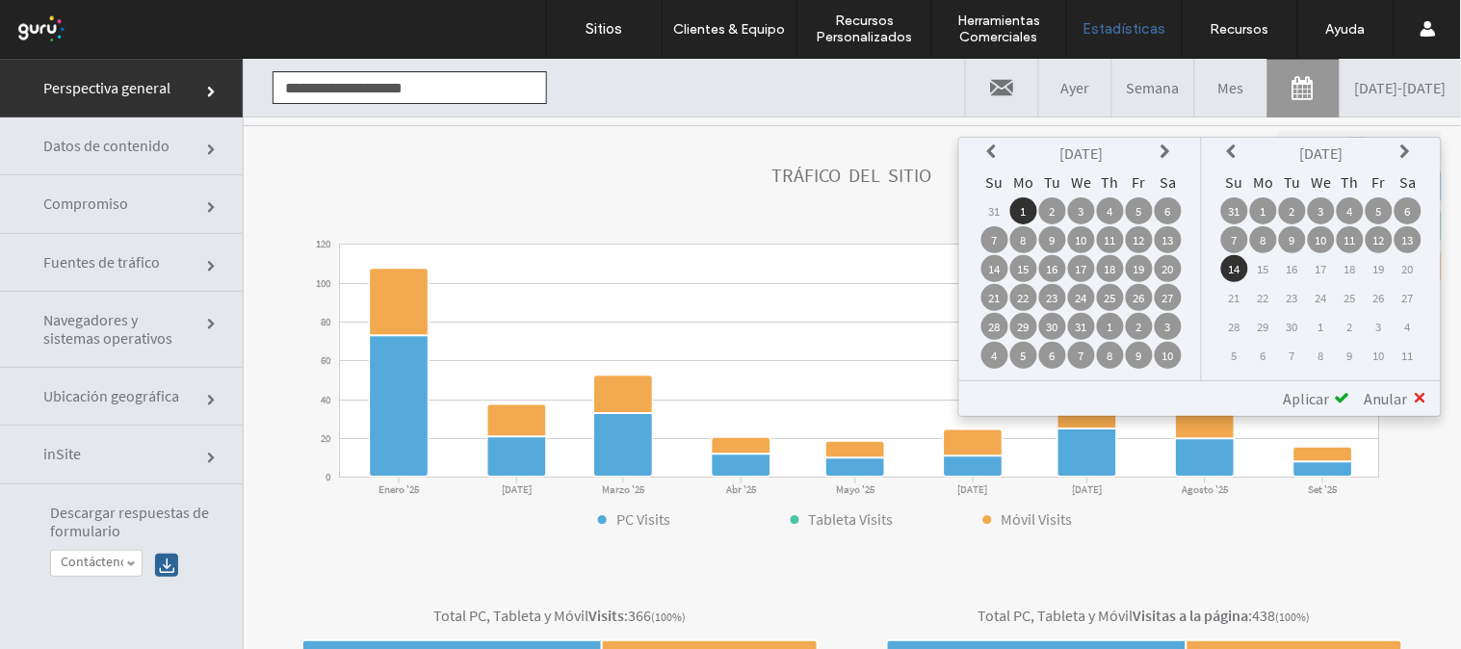
click at [1306, 390] on span "Aplicar" at bounding box center [1307, 397] width 46 height 19
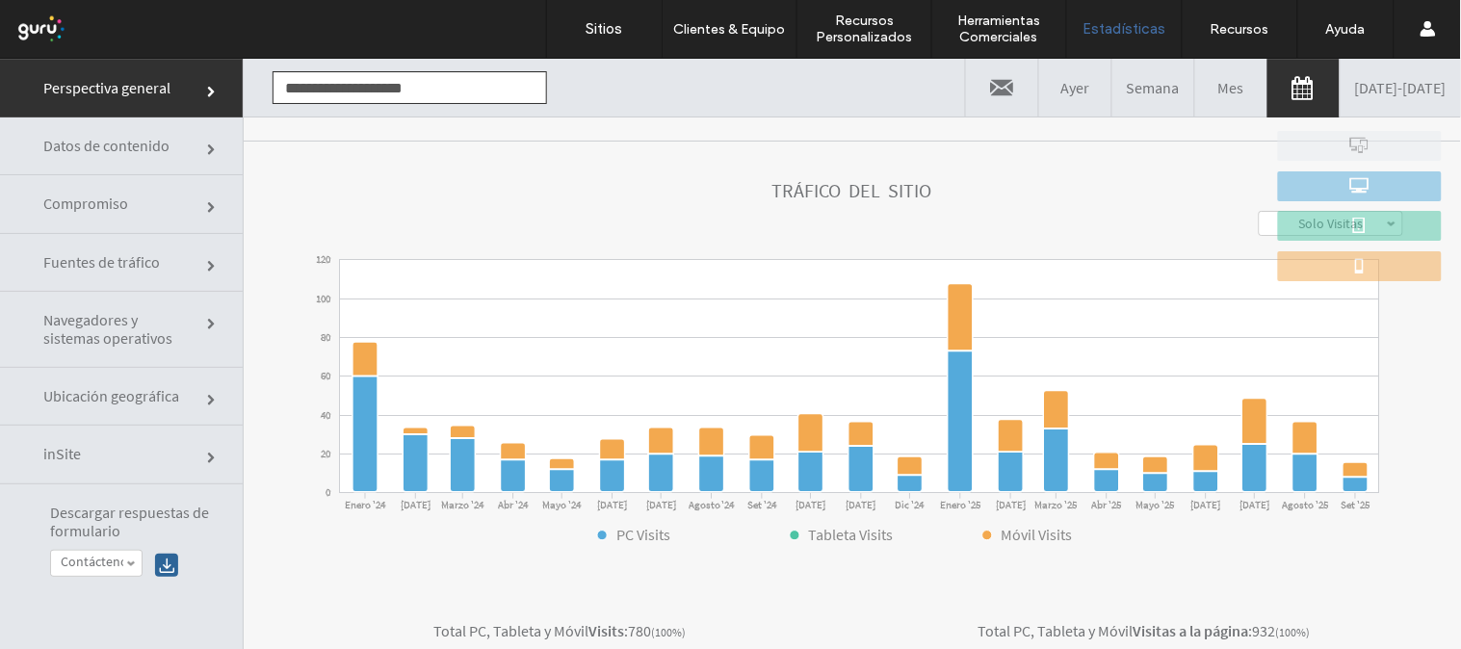
scroll to position [486, 0]
